Goal: Find specific fact: Find specific fact

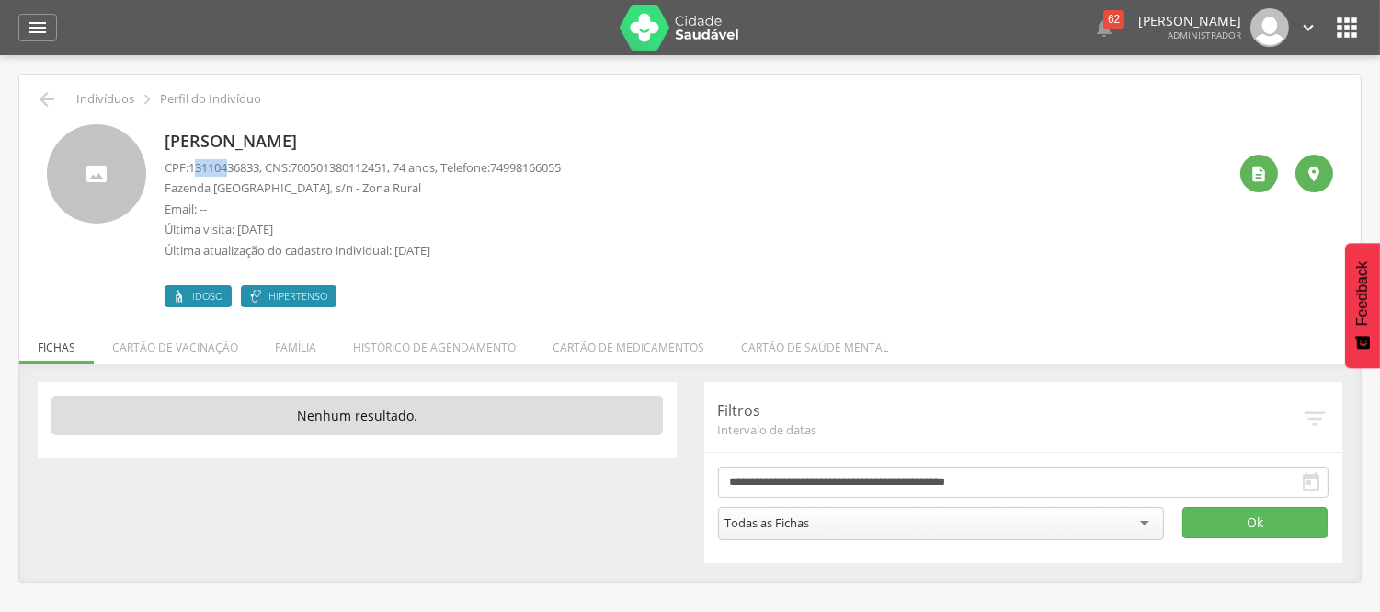
drag, startPoint x: 196, startPoint y: 166, endPoint x: 230, endPoint y: 163, distance: 34.1
click at [230, 163] on span "13110436833" at bounding box center [224, 167] width 71 height 17
drag, startPoint x: 190, startPoint y: 166, endPoint x: 268, endPoint y: 168, distance: 77.3
click at [268, 168] on p "CPF: 13110436833 , CNS: [PHONE_NUMBER] , 74 anos, Telefone: [PHONE_NUMBER]" at bounding box center [363, 167] width 396 height 17
copy span "13110436833"
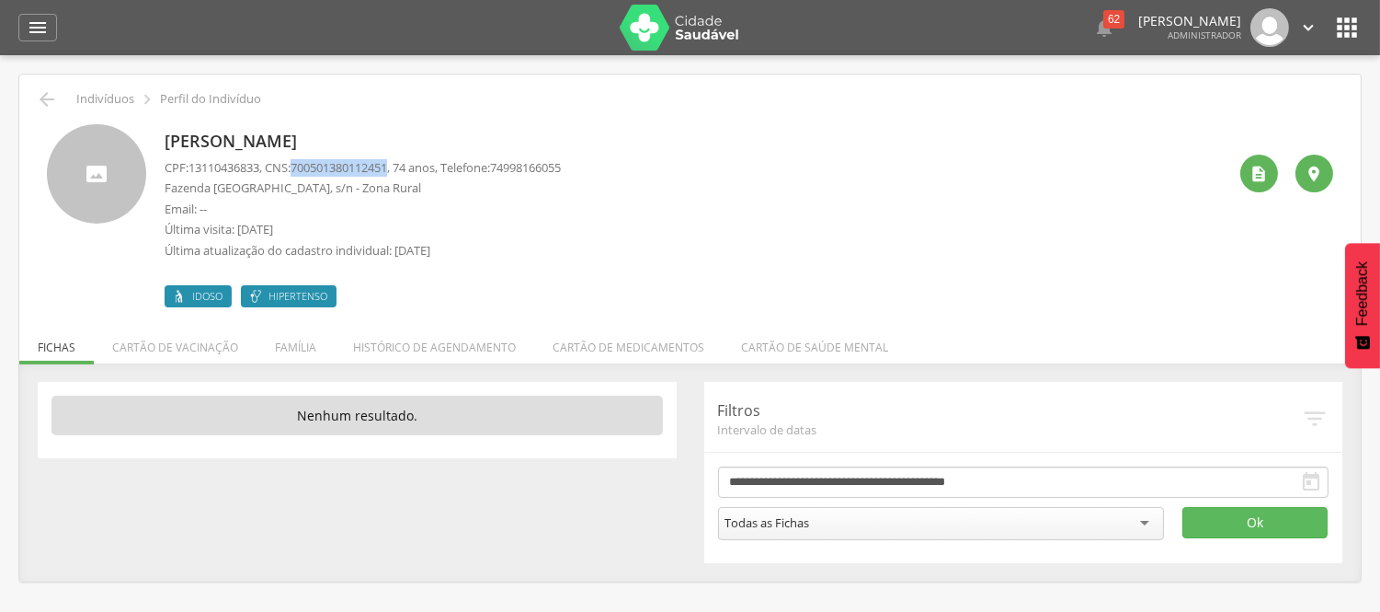
drag, startPoint x: 303, startPoint y: 166, endPoint x: 403, endPoint y: 167, distance: 99.3
click at [387, 167] on span "700501380112451" at bounding box center [339, 167] width 97 height 17
copy span "700501380112451"
drag, startPoint x: 189, startPoint y: 167, endPoint x: 272, endPoint y: 159, distance: 83.2
click at [272, 159] on p "CPF: 13110436833 , CNS: [PHONE_NUMBER] , 74 anos, Telefone: [PHONE_NUMBER]" at bounding box center [363, 167] width 396 height 17
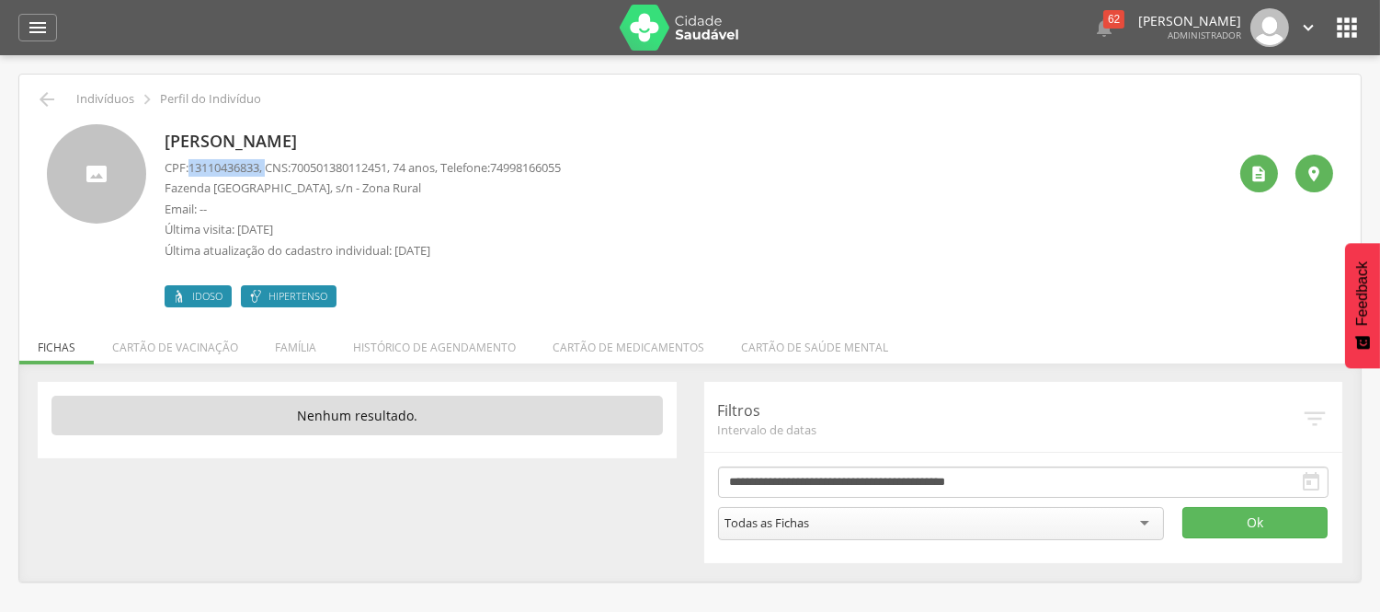
copy p "13110436833 ,"
click at [561, 198] on div "CPF: 13110436833 , CNS: [PHONE_NUMBER] , 74 anos, Telefone: 74998166055 [GEOGRA…" at bounding box center [363, 213] width 396 height 109
drag, startPoint x: 333, startPoint y: 143, endPoint x: 430, endPoint y: 145, distance: 97.5
click at [430, 145] on div "[PERSON_NAME] CPF: 13110436833 , CNS: [PHONE_NUMBER] , 74 anos, Telefone: 74998…" at bounding box center [690, 215] width 1287 height 183
copy p "[PERSON_NAME]"
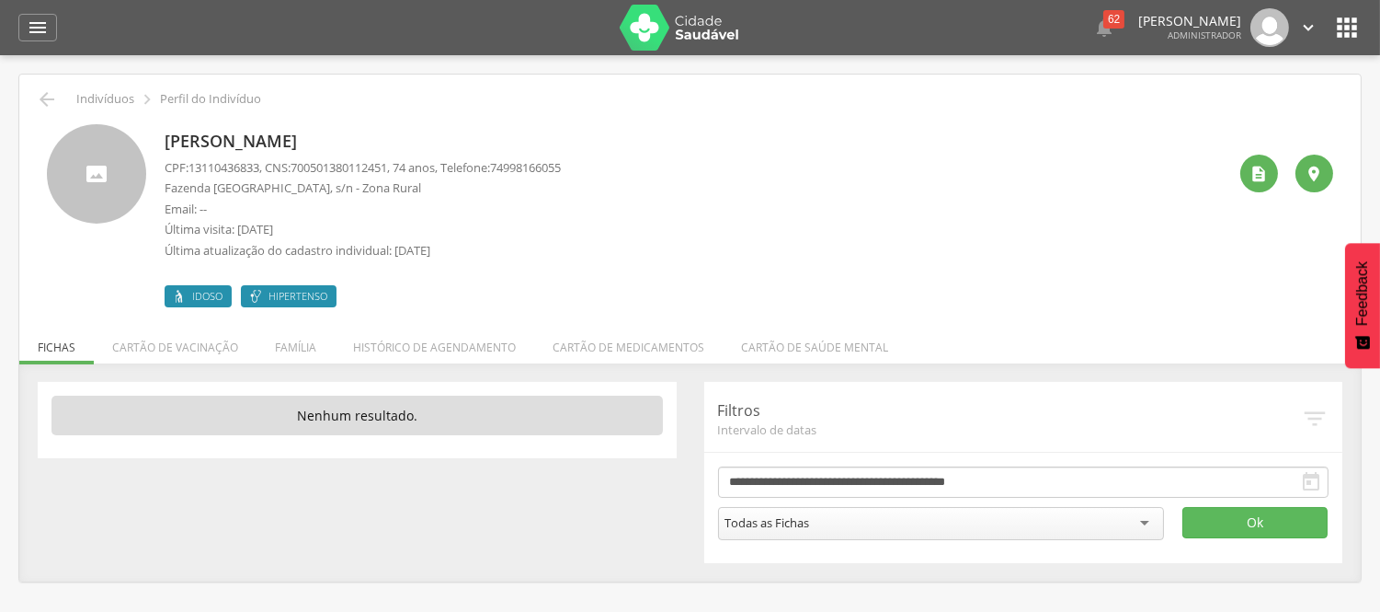
copy p "[PERSON_NAME]"
click at [538, 210] on p "Email: --" at bounding box center [363, 208] width 396 height 17
